Goal: Register for event/course

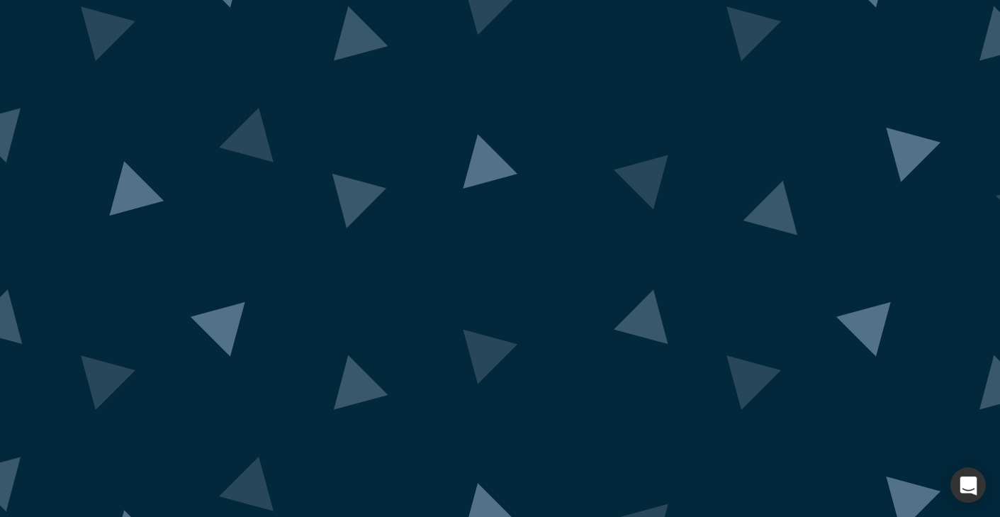
scroll to position [86, 0]
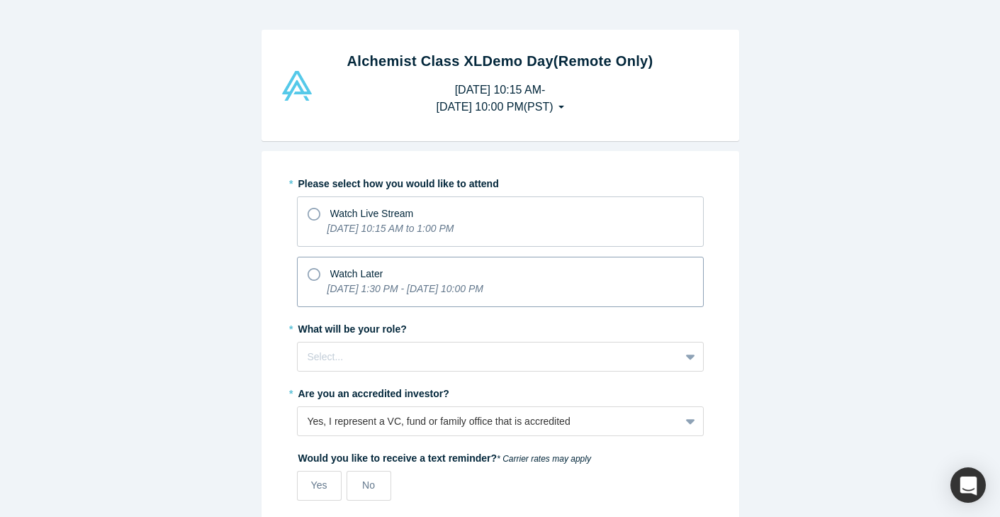
click at [483, 288] on icon "[DATE] 1:30 PM - [DATE] 10:00 PM" at bounding box center [405, 288] width 156 height 11
click at [0, 0] on input "Watch Later [DATE] 1:30 PM - [DATE] 10:00 PM" at bounding box center [0, 0] width 0 height 0
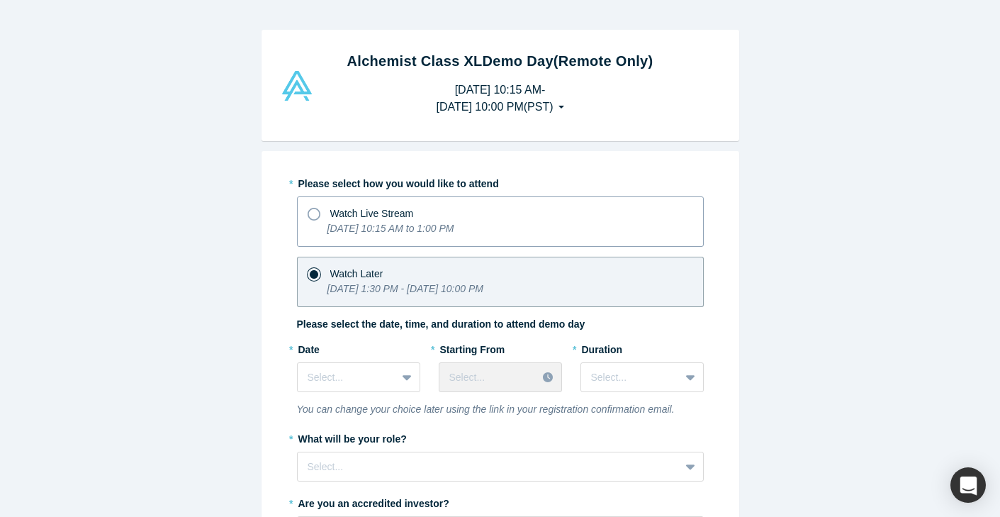
click at [423, 219] on div "Watch Live Stream" at bounding box center [501, 211] width 386 height 19
click at [0, 0] on input "Watch Live Stream [DATE] 10:15 AM to 1:00 PM" at bounding box center [0, 0] width 0 height 0
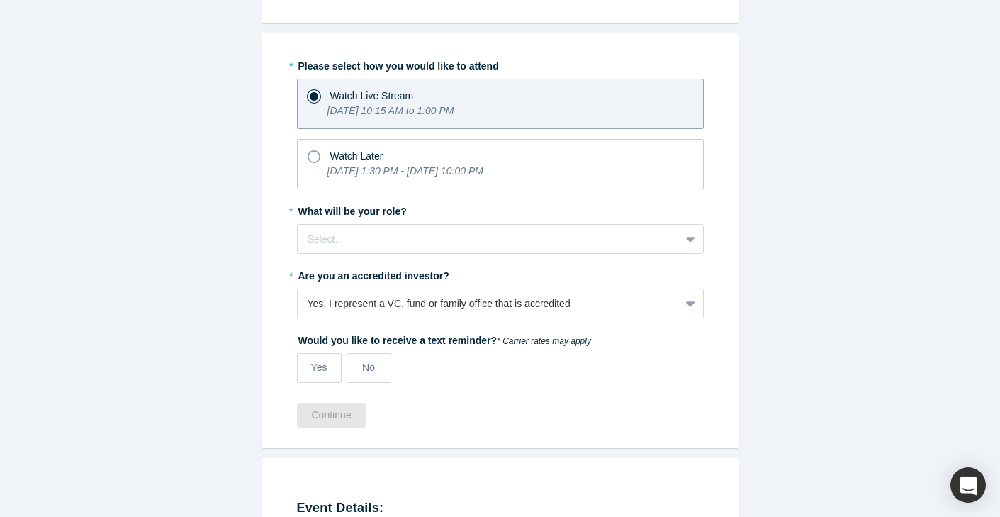
scroll to position [118, 0]
click at [481, 164] on p "[DATE] 1:30 PM - [DATE] 10:00 PM" at bounding box center [405, 170] width 156 height 15
click at [0, 0] on input "Watch Later [DATE] 1:30 PM - [DATE] 10:00 PM" at bounding box center [0, 0] width 0 height 0
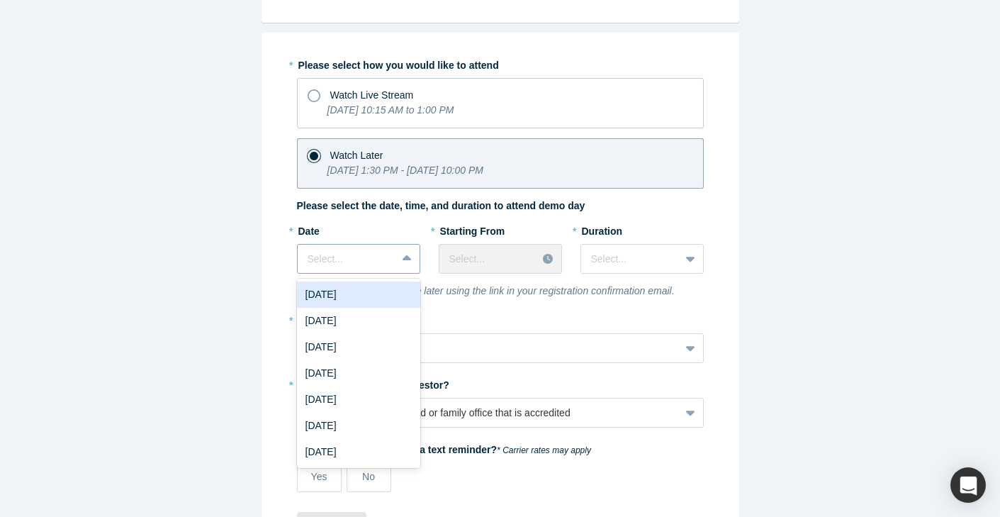
click at [385, 254] on div at bounding box center [347, 259] width 79 height 18
click at [376, 294] on div "[DATE]" at bounding box center [358, 294] width 123 height 26
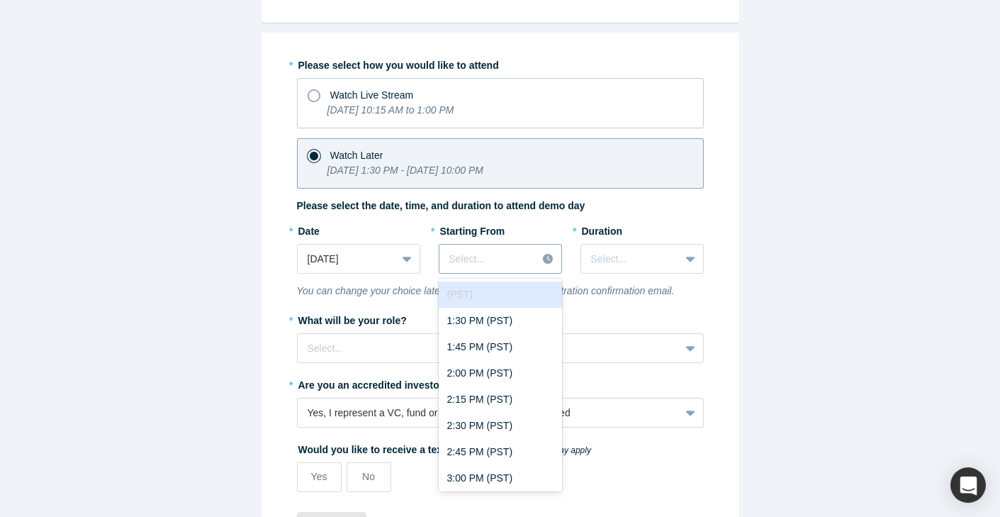
click at [500, 260] on div at bounding box center [488, 259] width 78 height 18
click at [502, 318] on div "1:30 PM (PST)" at bounding box center [500, 321] width 123 height 26
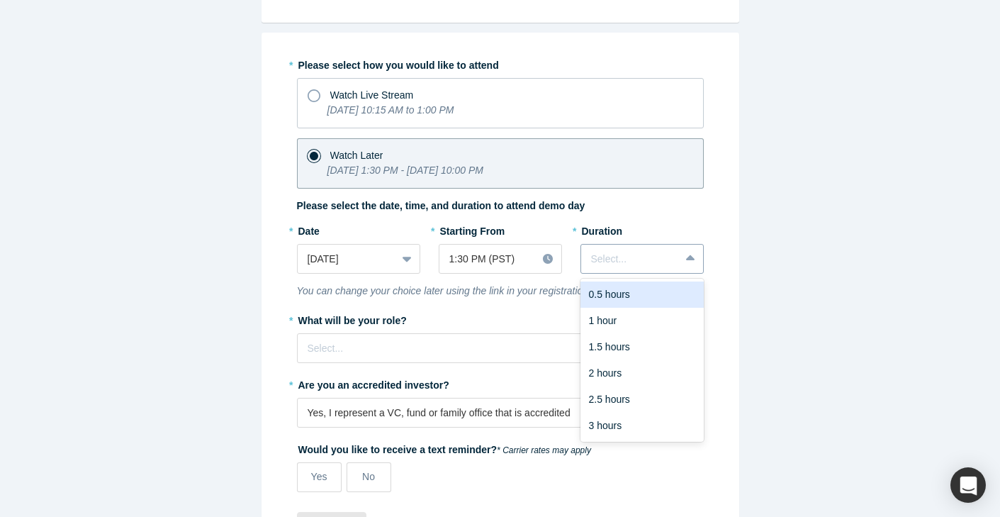
click at [637, 263] on div at bounding box center [630, 259] width 79 height 18
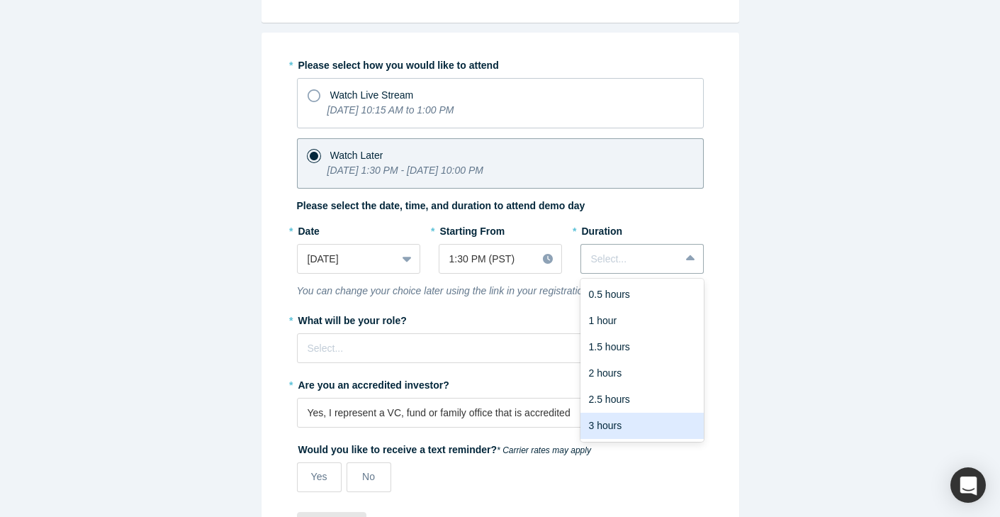
click at [641, 428] on div "3 hours" at bounding box center [641, 425] width 123 height 26
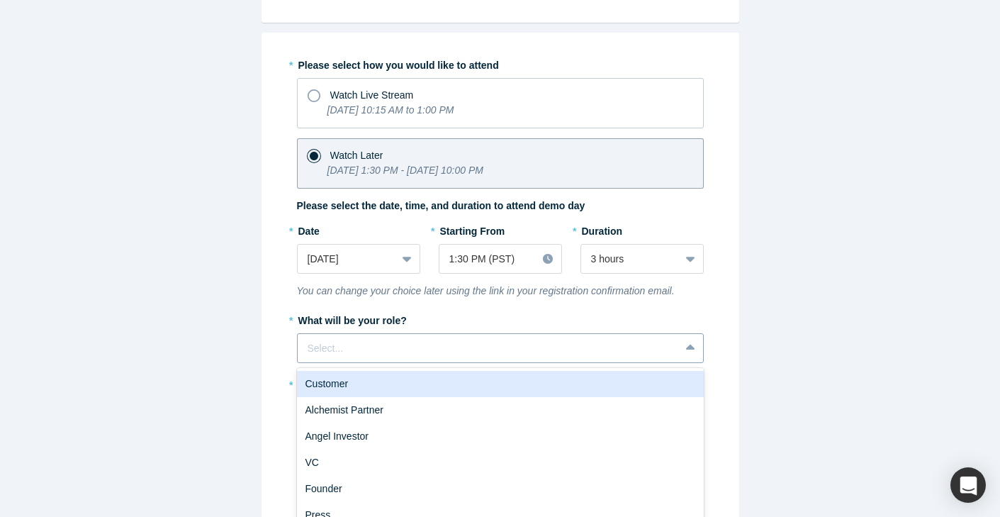
click at [436, 357] on div "Customer, 1 of 6. 6 results available. Use Up and Down to choose options, press…" at bounding box center [500, 348] width 407 height 30
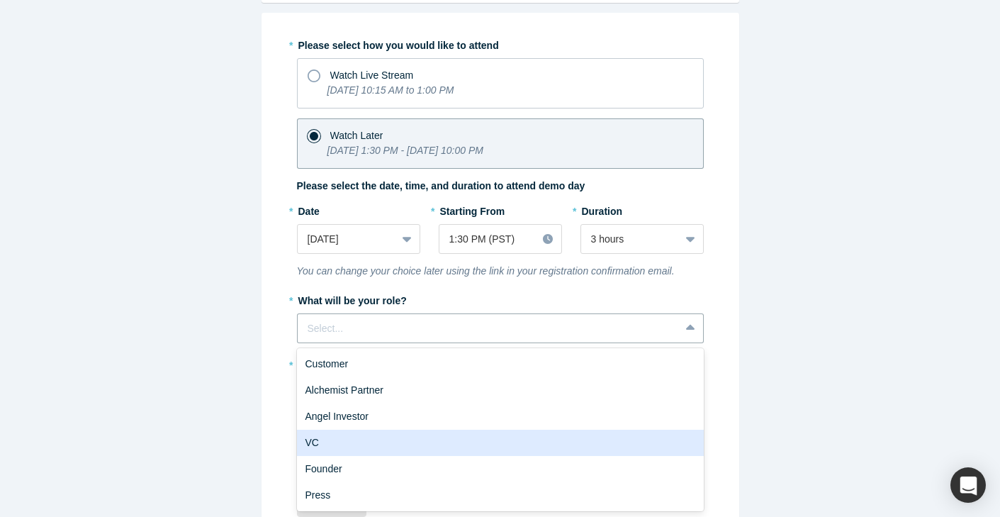
click at [424, 449] on div "VC" at bounding box center [500, 443] width 407 height 26
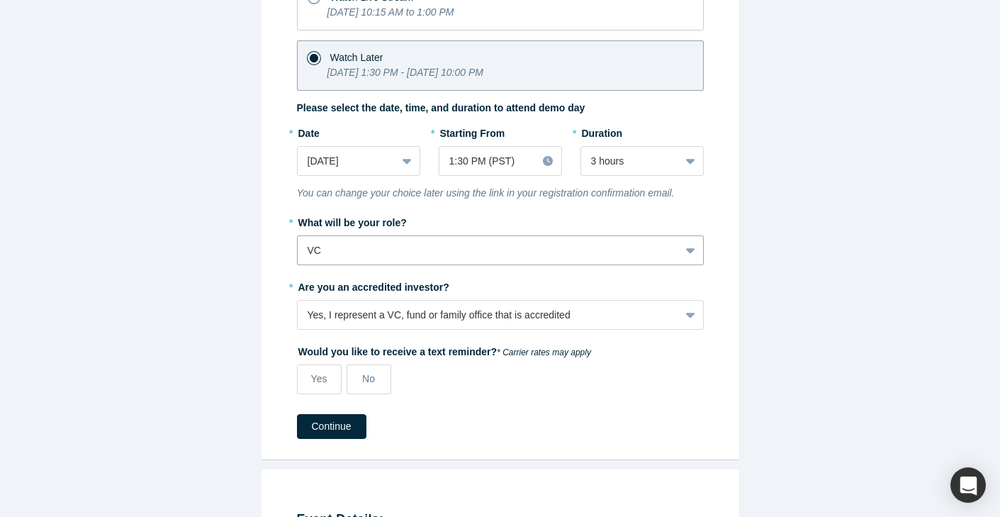
scroll to position [236, 0]
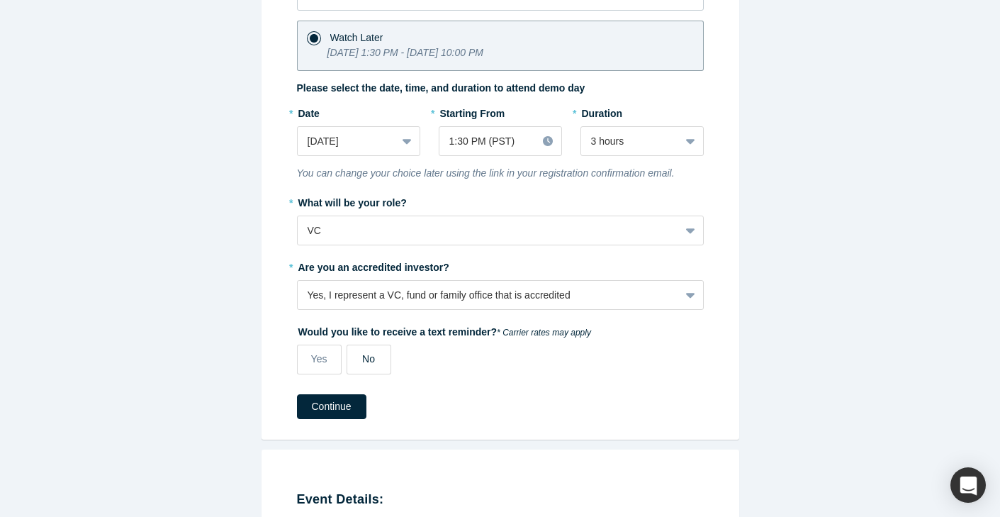
click at [366, 364] on span "No" at bounding box center [368, 358] width 13 height 11
click at [0, 0] on input "No" at bounding box center [0, 0] width 0 height 0
click at [355, 405] on button "Continue" at bounding box center [331, 406] width 69 height 25
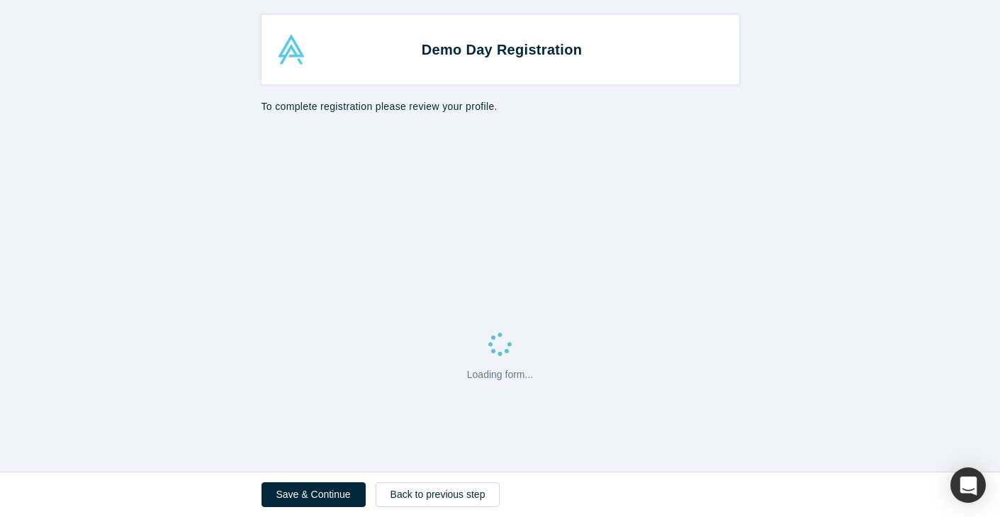
select select "US"
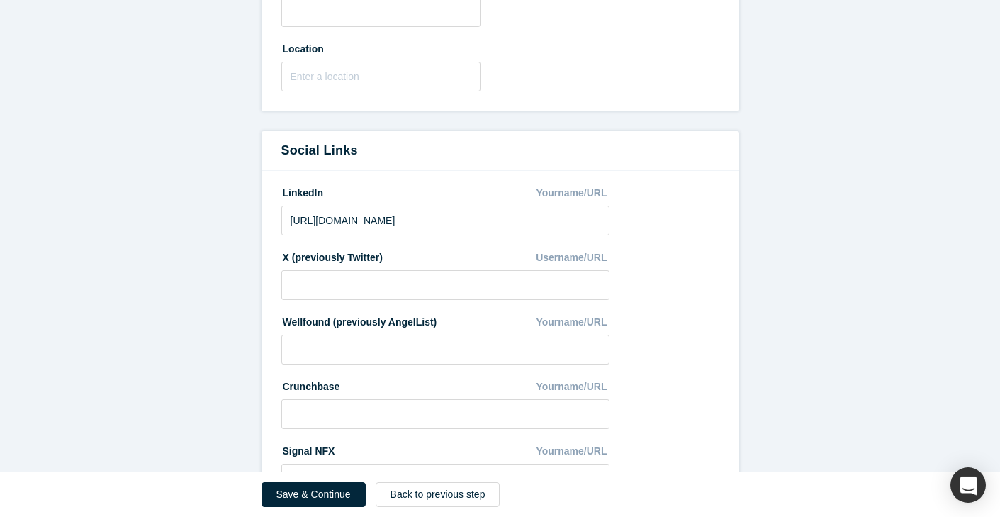
scroll to position [777, 0]
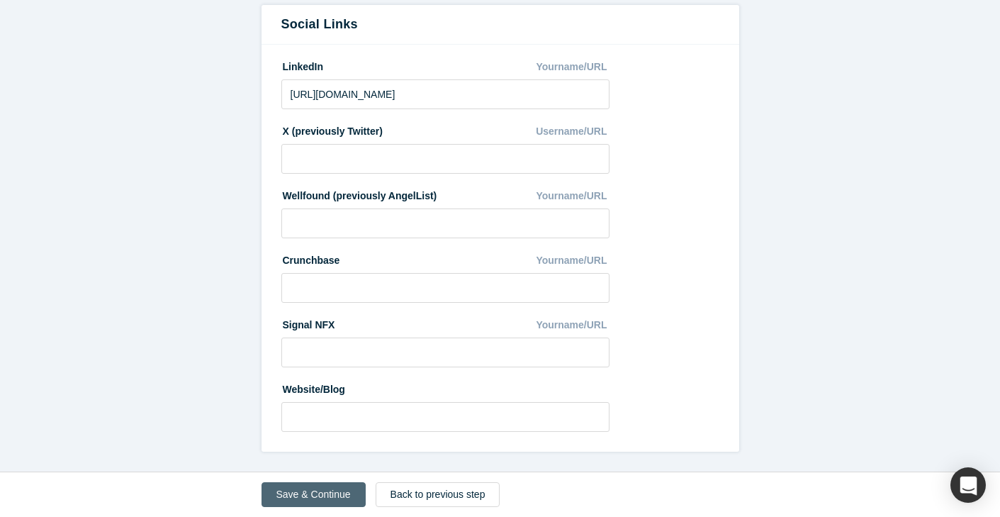
click at [310, 497] on button "Save & Continue" at bounding box center [314, 494] width 104 height 25
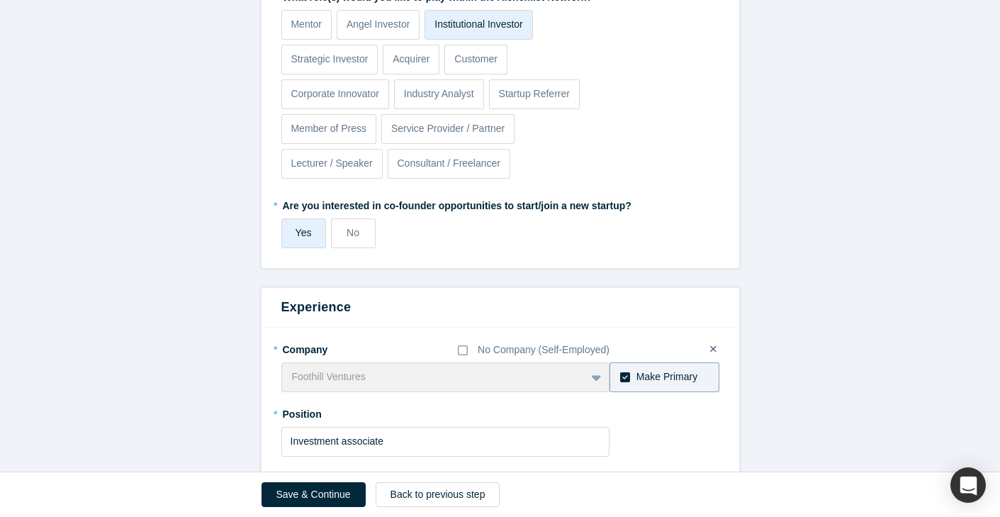
scroll to position [702, 0]
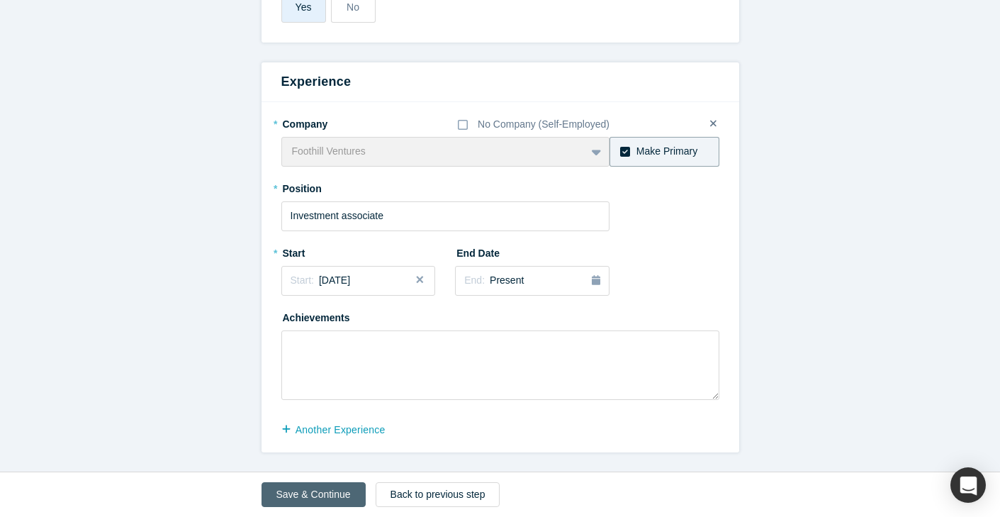
click at [317, 492] on button "Save & Continue" at bounding box center [314, 494] width 104 height 25
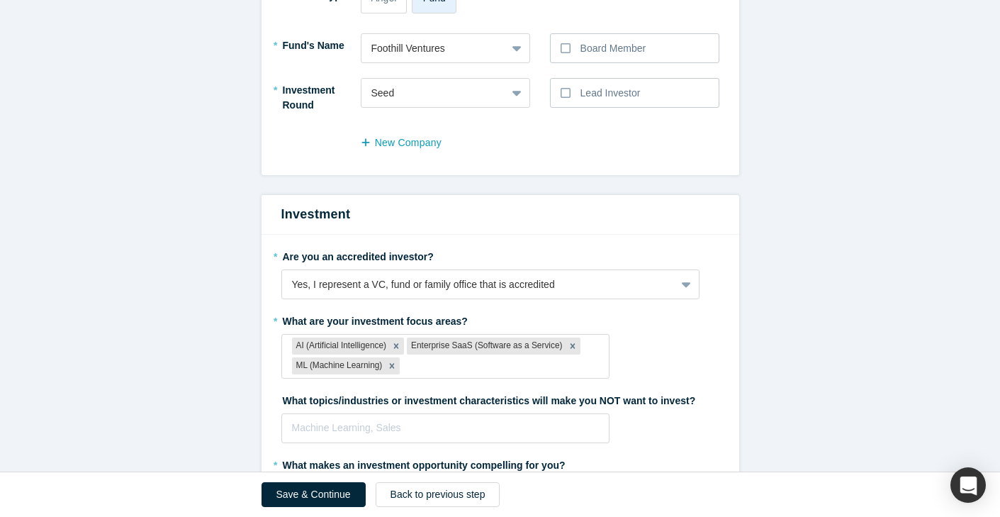
scroll to position [369, 0]
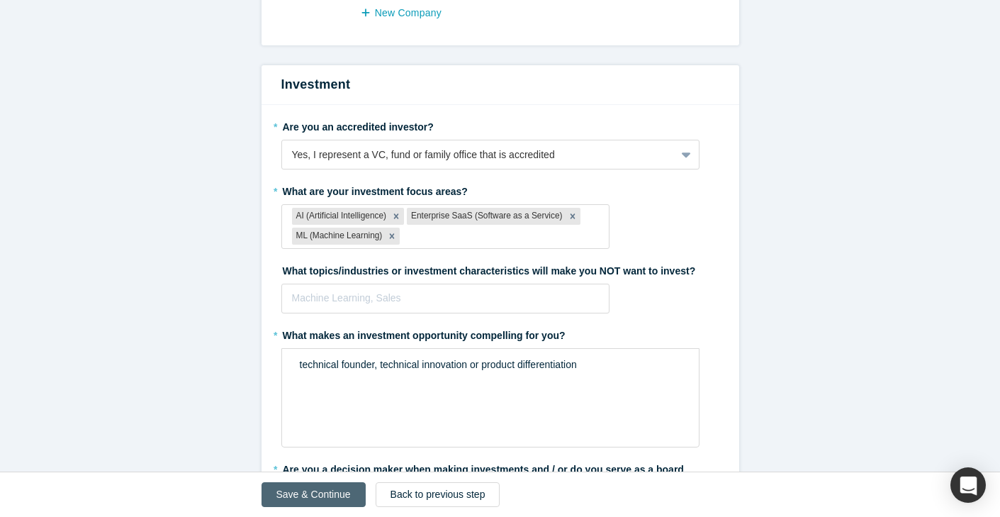
click at [315, 495] on button "Save & Continue" at bounding box center [314, 494] width 104 height 25
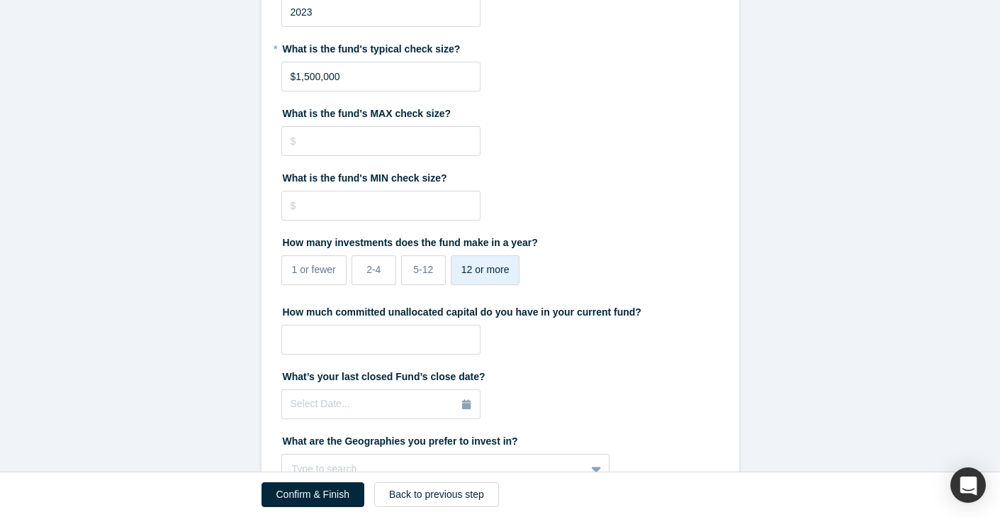
scroll to position [296, 0]
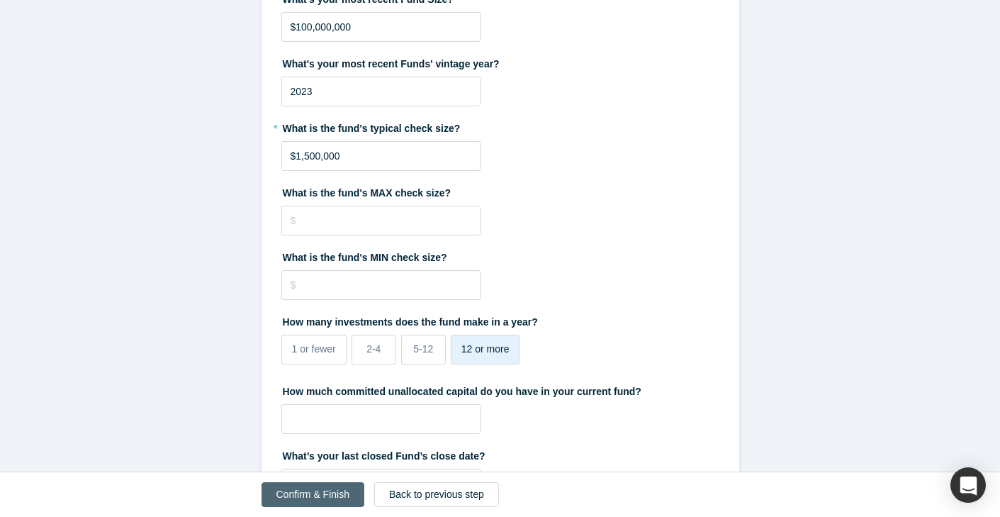
click at [313, 495] on button "Confirm & Finish" at bounding box center [313, 494] width 103 height 25
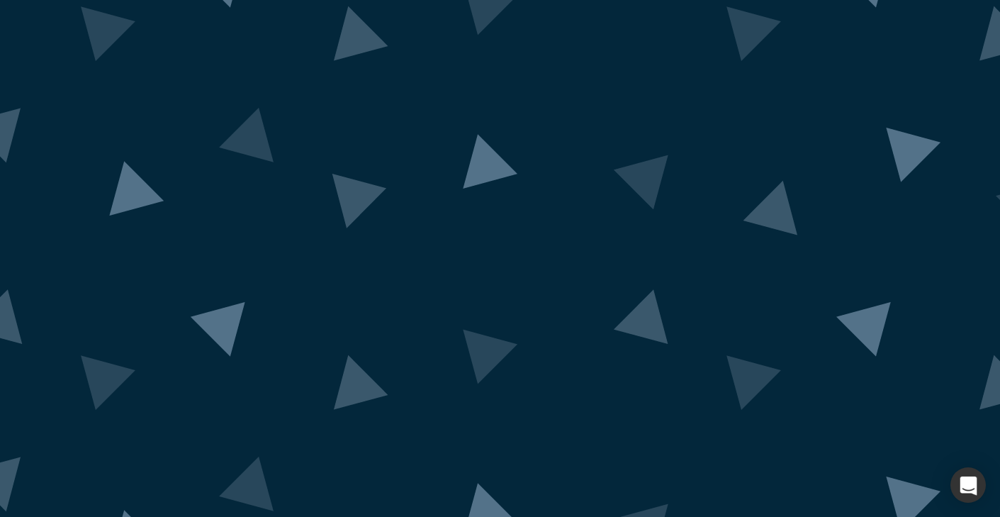
scroll to position [82, 0]
